Goal: Information Seeking & Learning: Learn about a topic

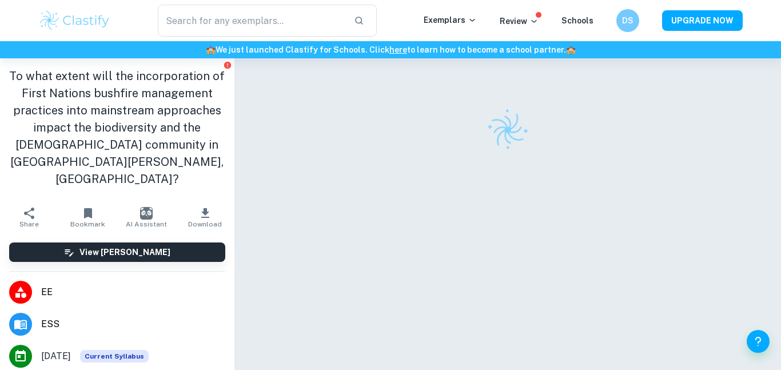
click at [268, 206] on div "Correct Criterion A The topic does not have any ethical or safety concerns asso…" at bounding box center [507, 232] width 547 height 348
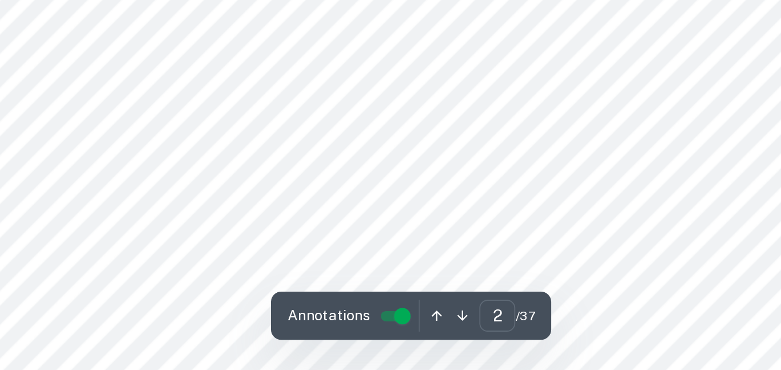
scroll to position [921, 0]
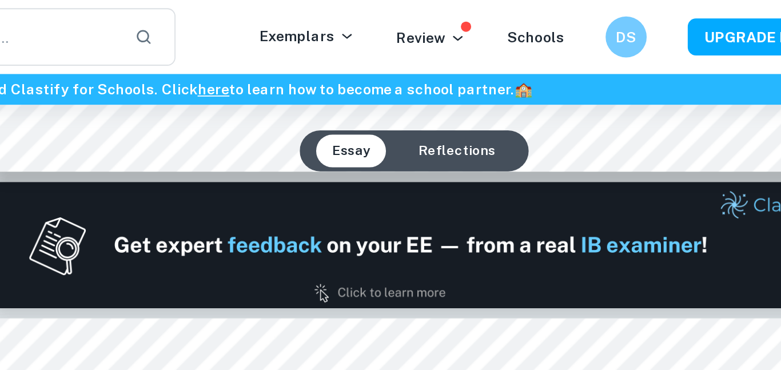
type input "1"
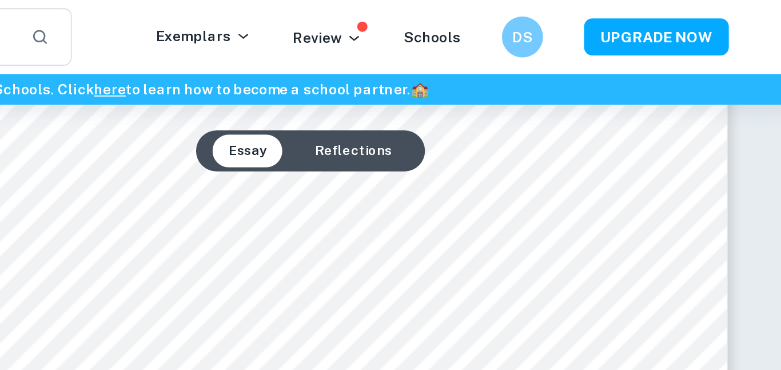
scroll to position [0, 0]
